Goal: Information Seeking & Learning: Learn about a topic

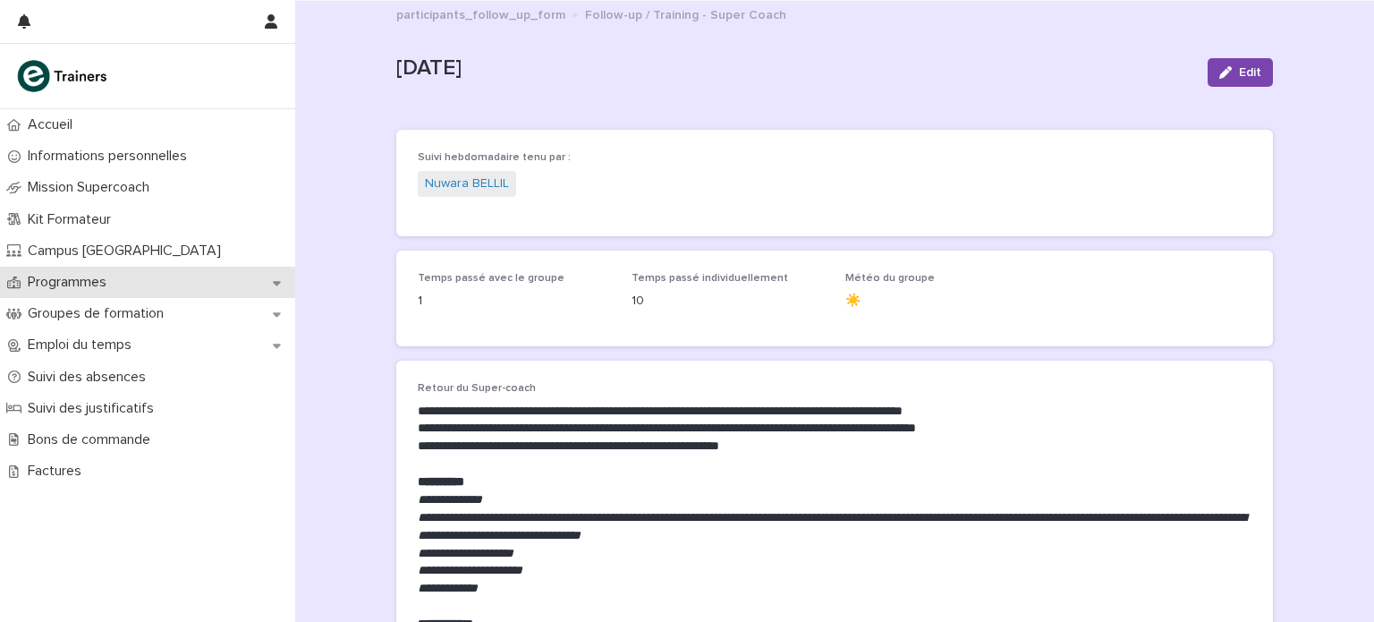
click at [146, 279] on div "Programmes" at bounding box center [147, 282] width 295 height 31
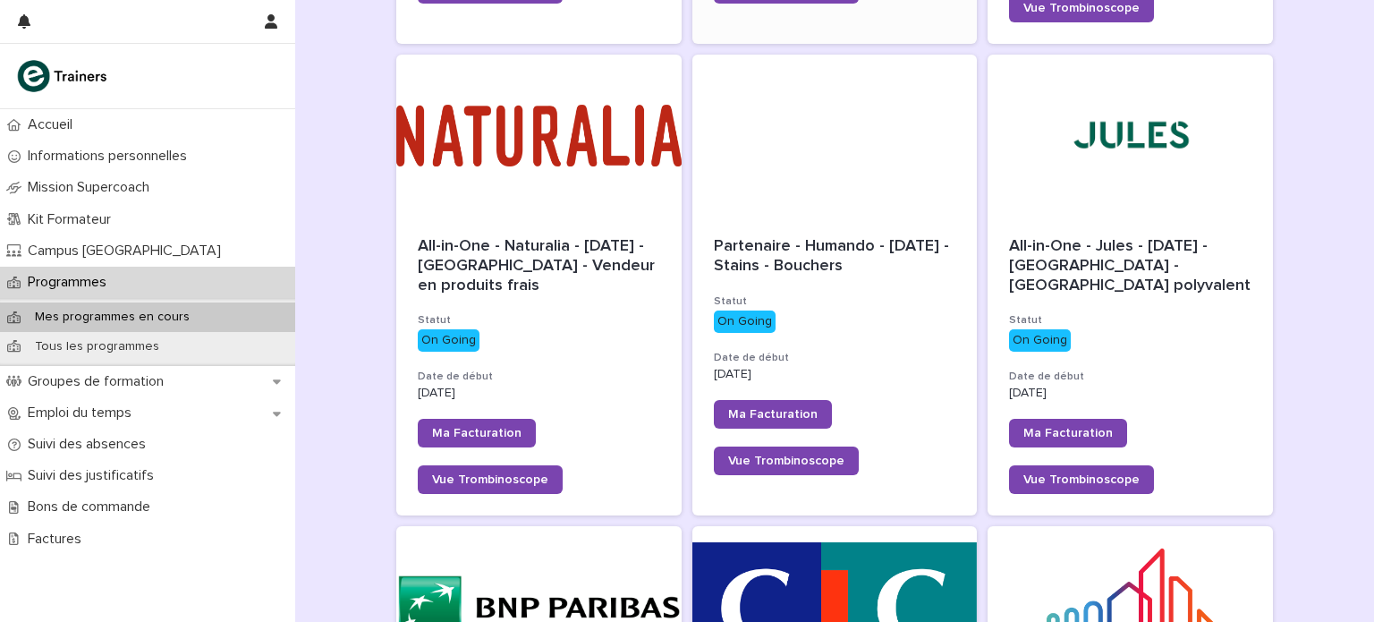
scroll to position [701, 0]
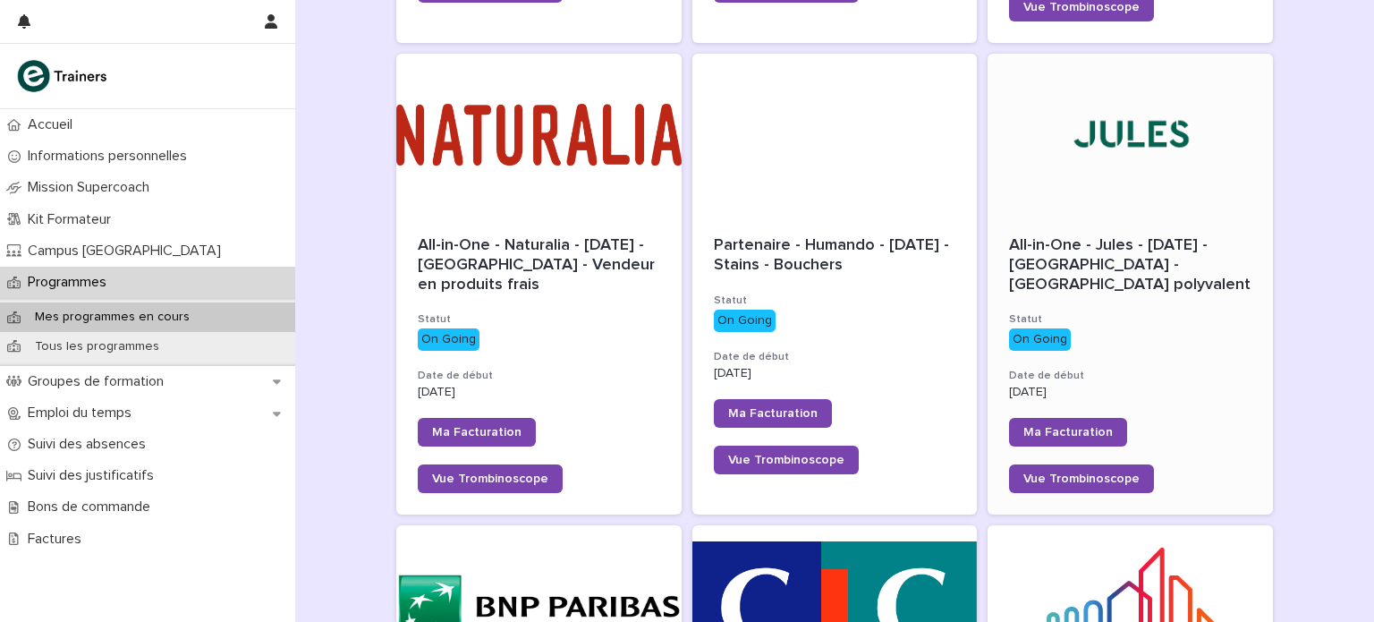
click at [1079, 139] on div at bounding box center [1130, 134] width 285 height 161
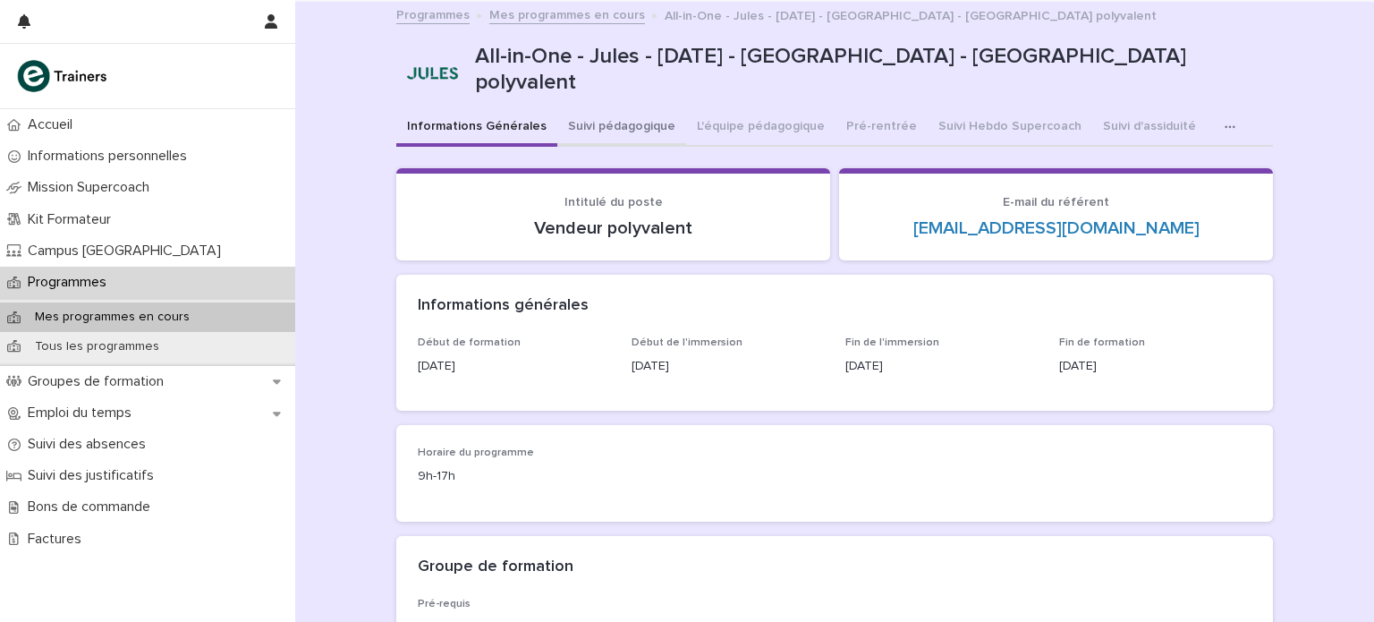
click at [600, 121] on button "Suivi pédagogique" at bounding box center [621, 128] width 129 height 38
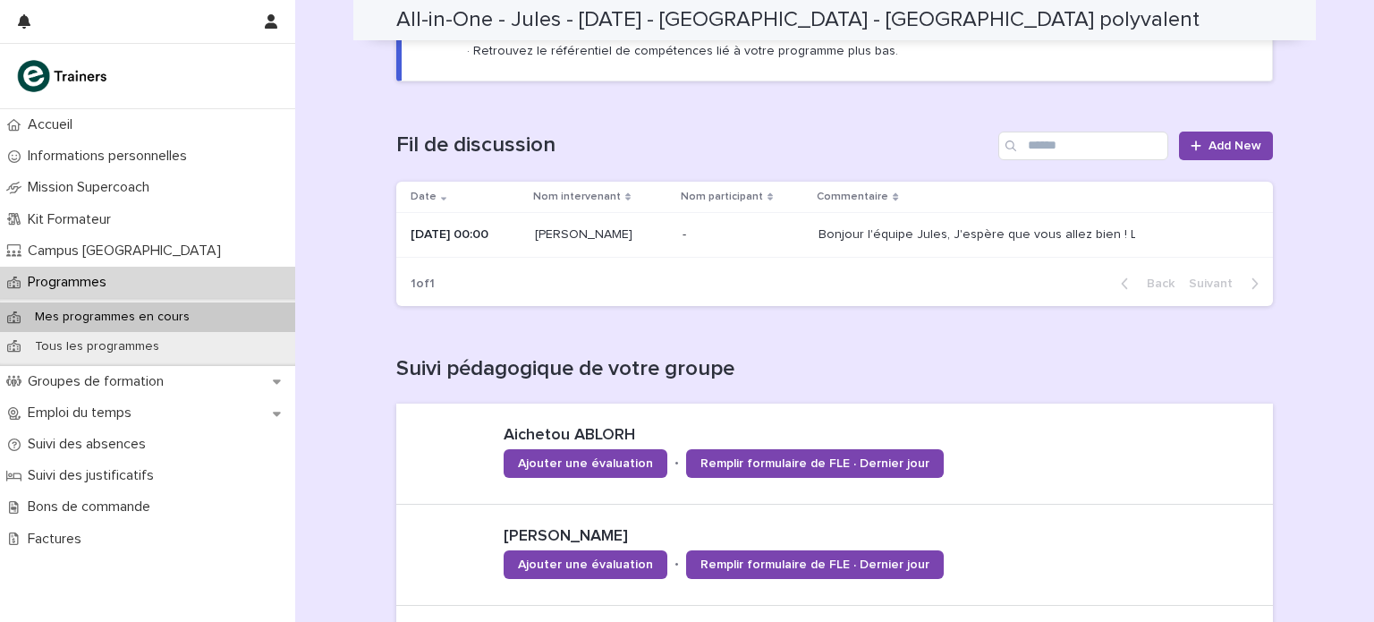
scroll to position [243, 0]
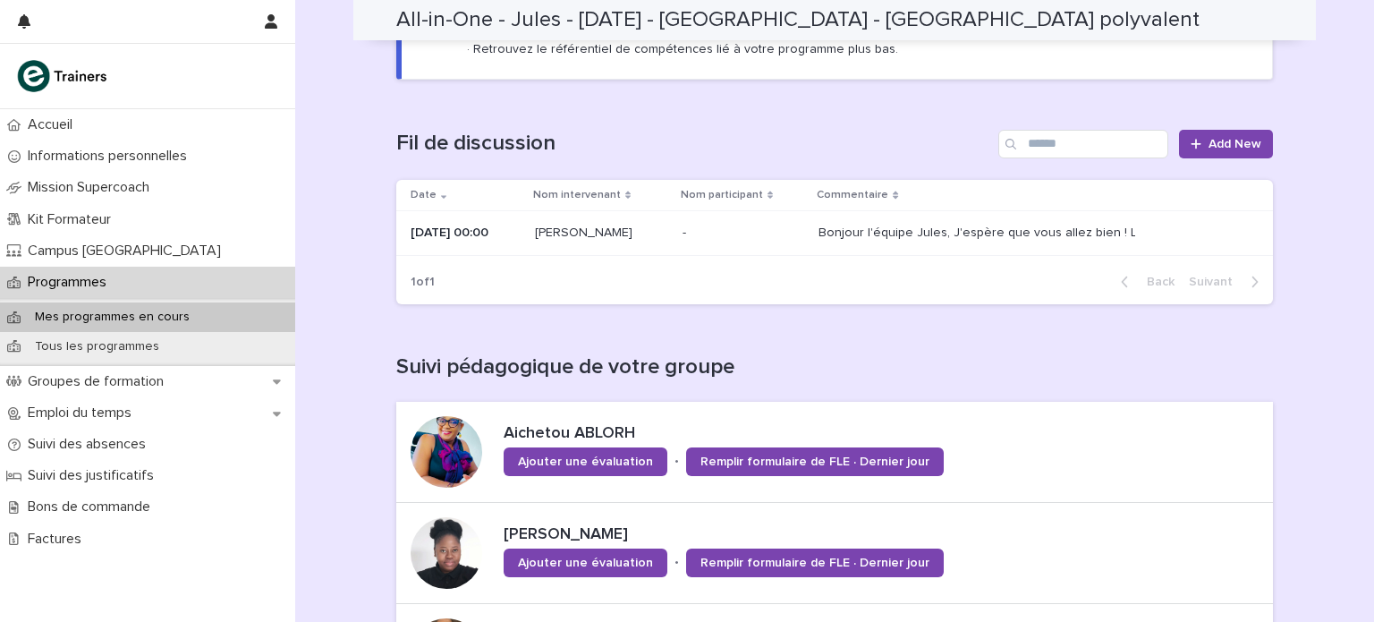
click at [852, 233] on div "Bonjour l'équipe Jules, J'espère que vous allez bien ! Les affectations en imme…" at bounding box center [975, 232] width 313 height 15
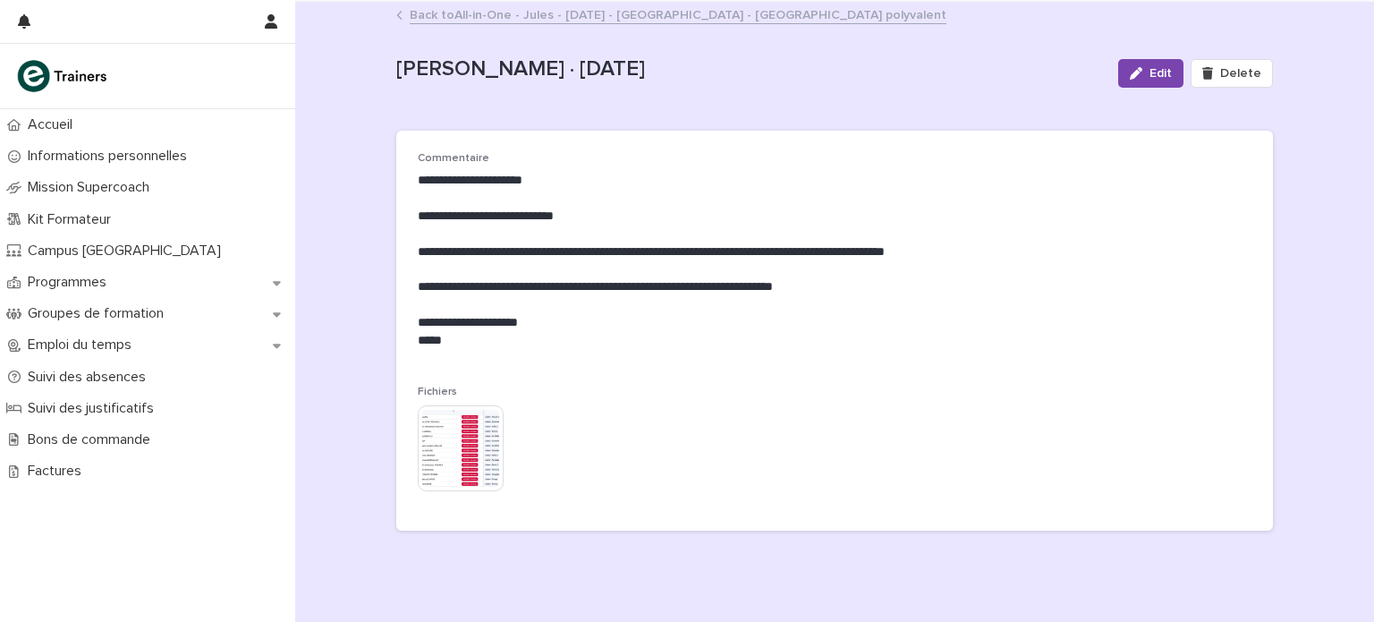
click at [443, 452] on img at bounding box center [461, 448] width 86 height 86
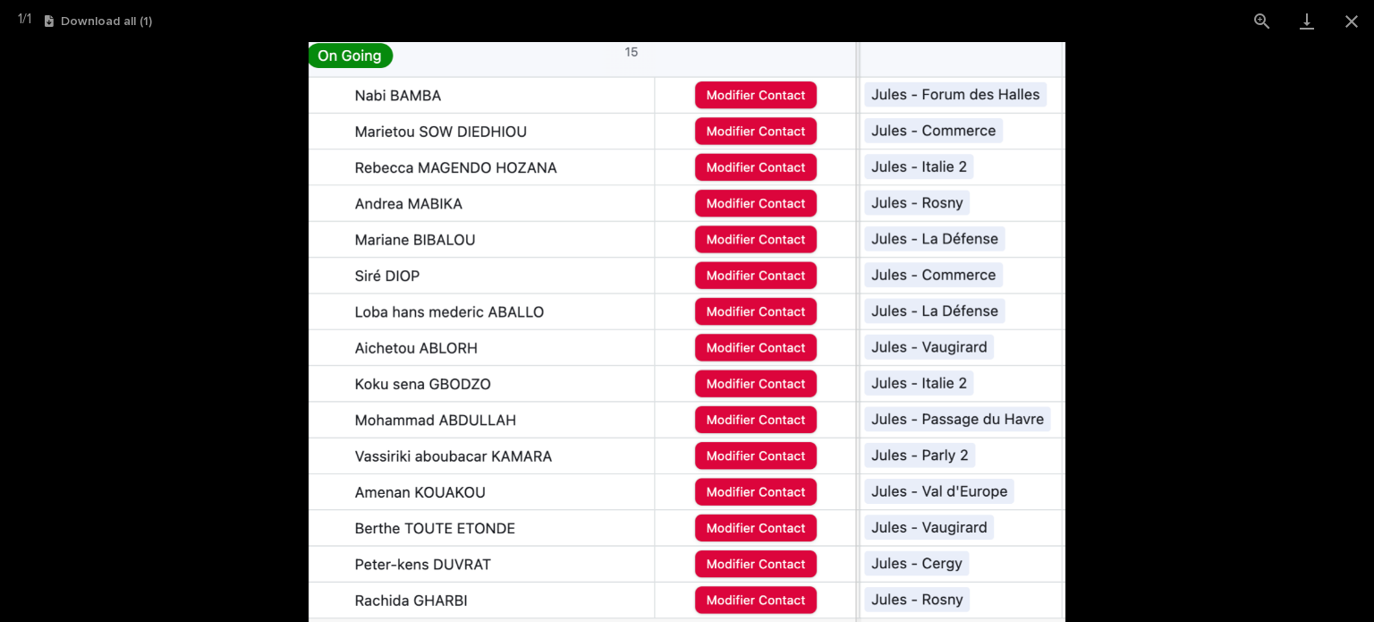
click at [1168, 284] on picture at bounding box center [687, 332] width 1374 height 580
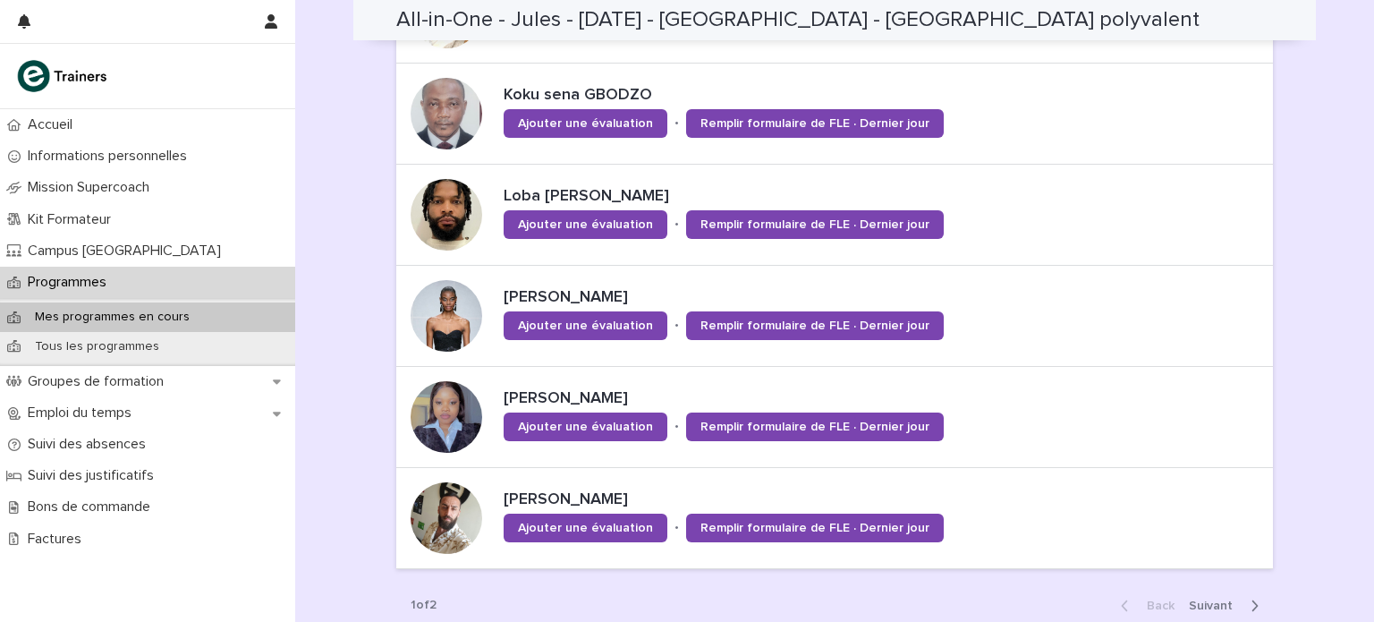
scroll to position [1088, 0]
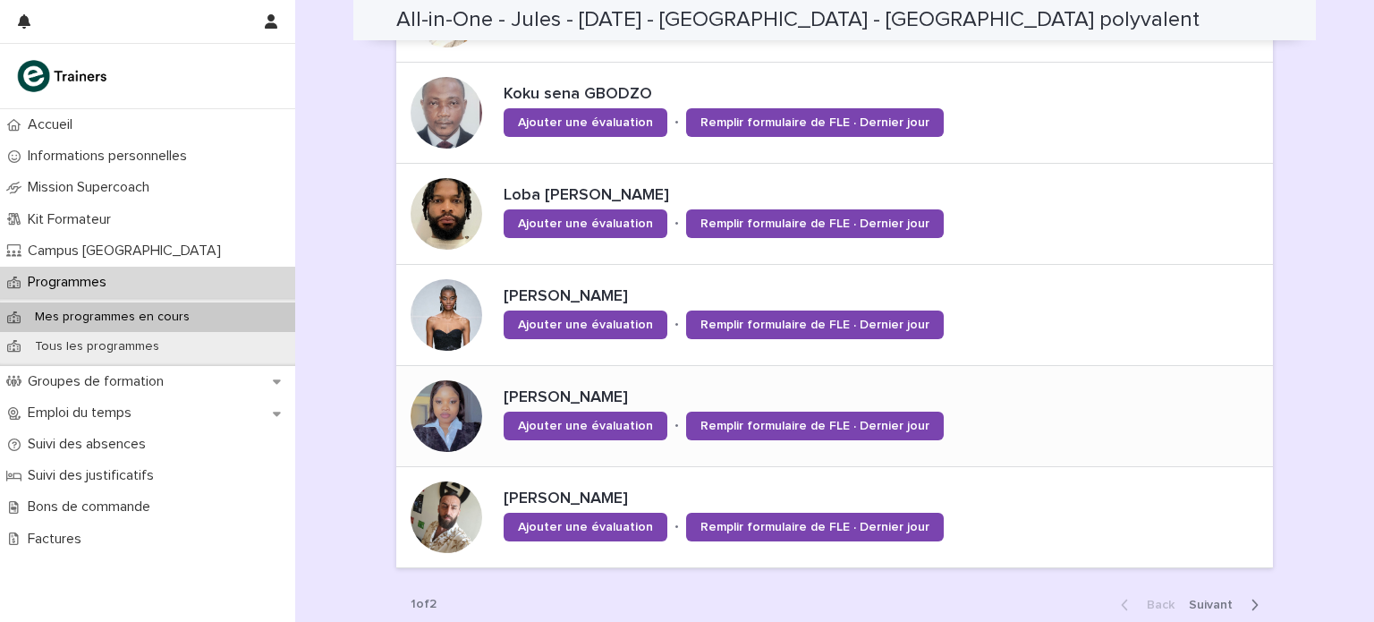
click at [447, 418] on div at bounding box center [447, 416] width 72 height 72
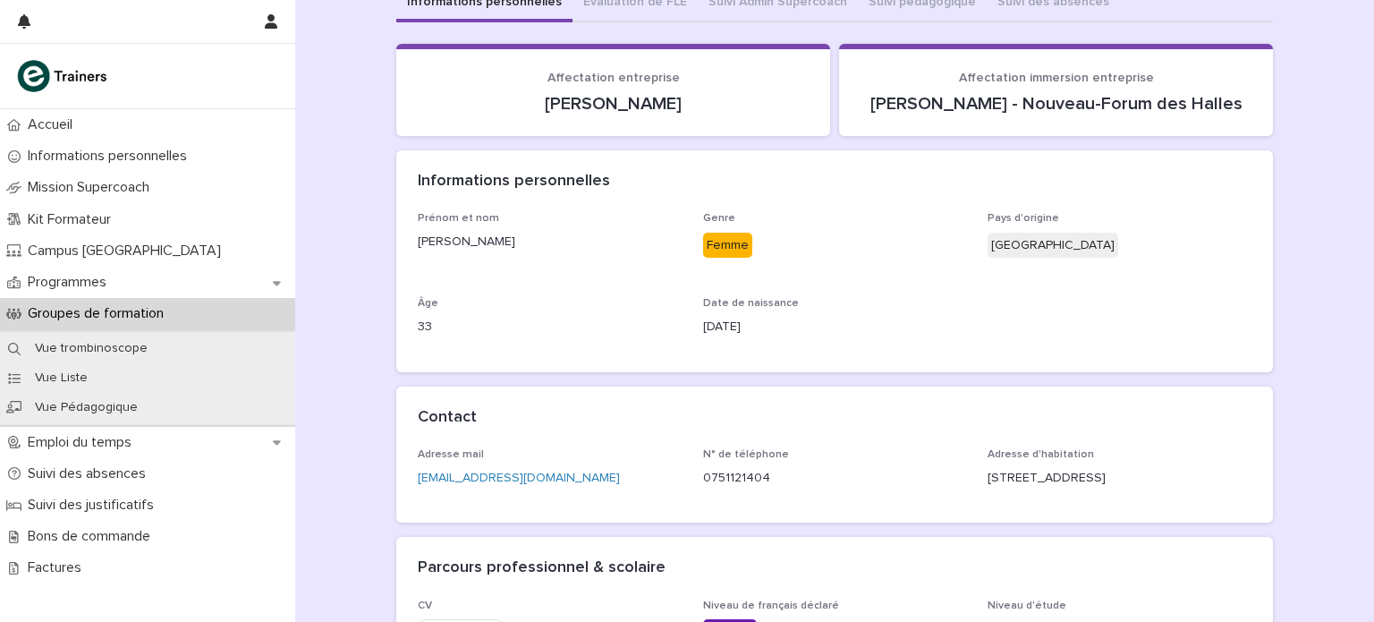
scroll to position [125, 0]
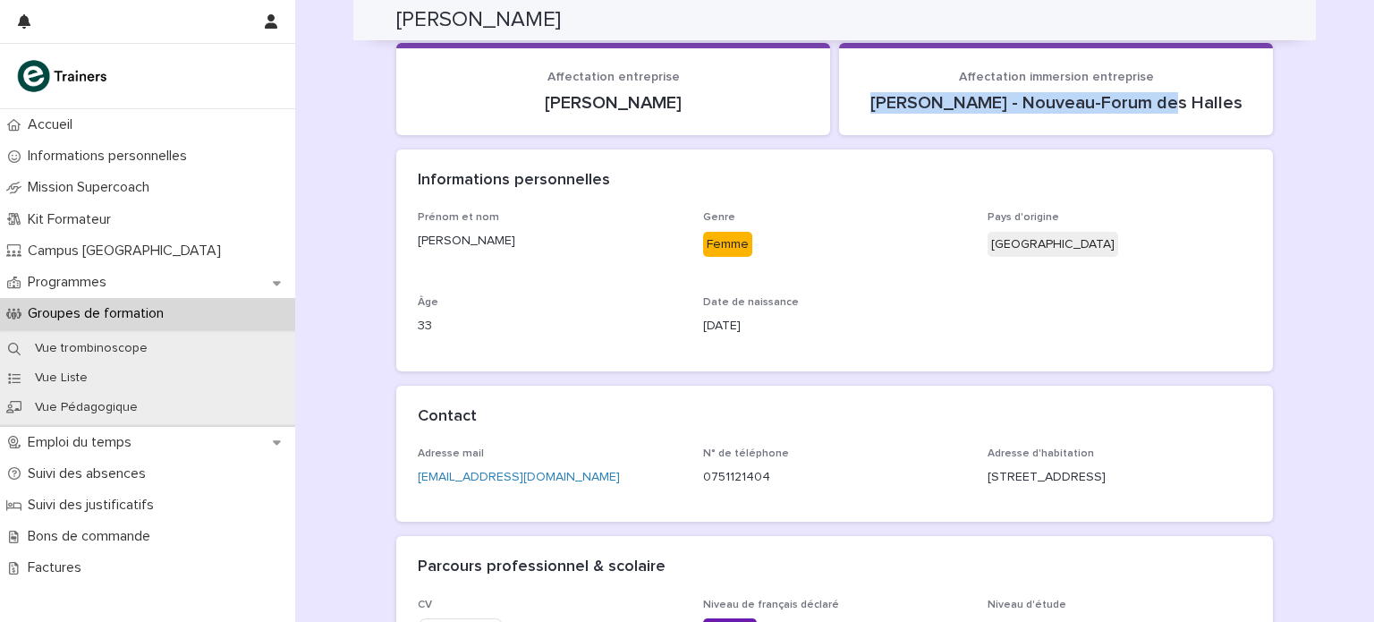
drag, startPoint x: 1181, startPoint y: 103, endPoint x: 908, endPoint y: 123, distance: 273.6
click at [908, 123] on section "Affectation immersion entreprise Jules - Nouveau-Forum des Halles" at bounding box center [1056, 89] width 434 height 92
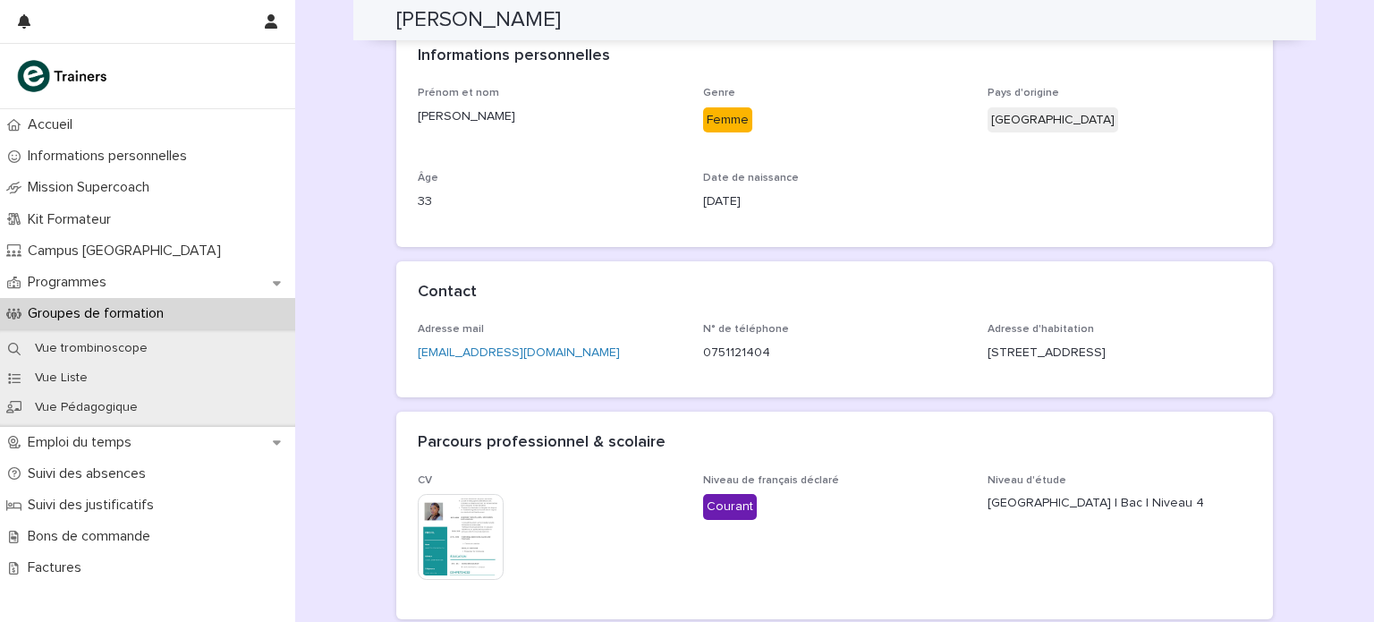
scroll to position [249, 0]
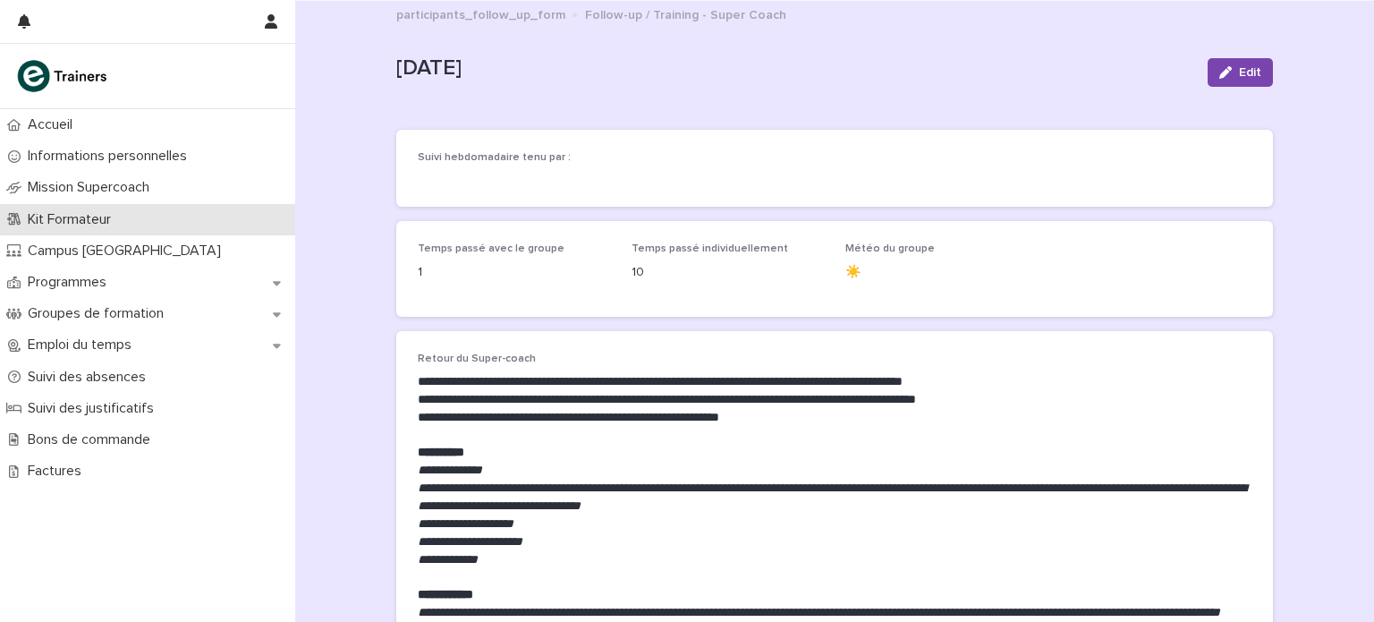
click at [149, 232] on div "Kit Formateur" at bounding box center [147, 219] width 295 height 31
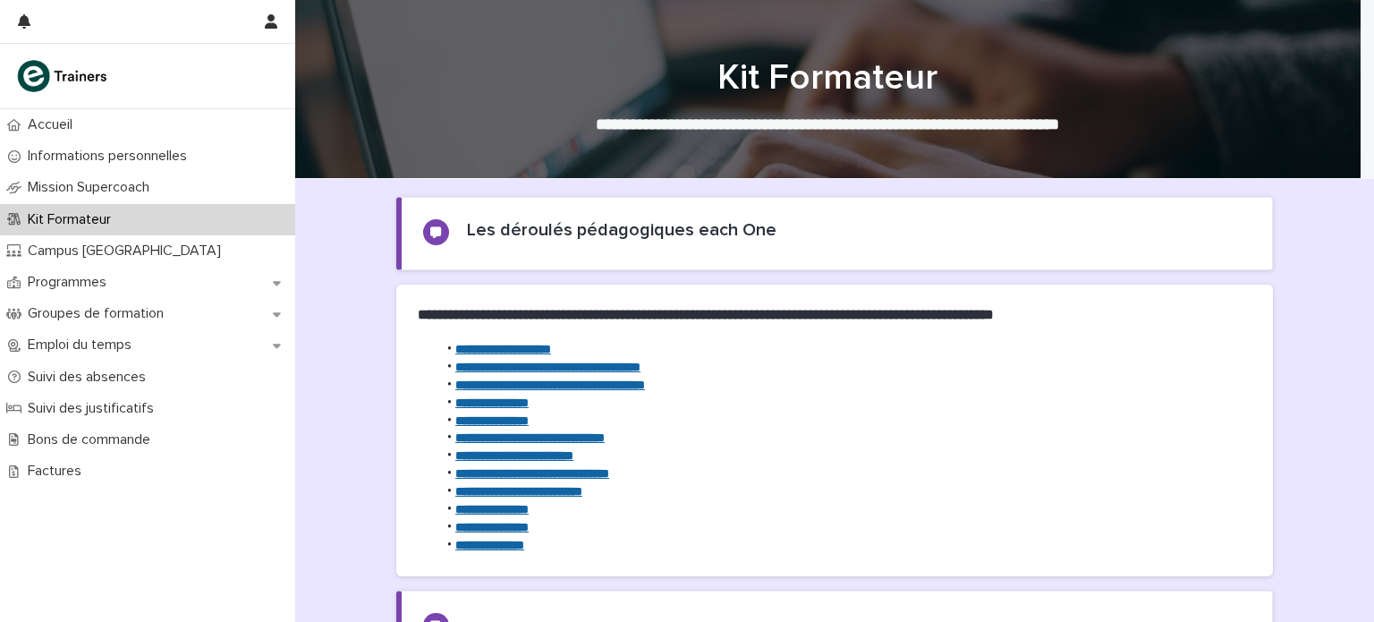
click at [512, 462] on strong "**********" at bounding box center [514, 455] width 118 height 13
